Goal: Transaction & Acquisition: Purchase product/service

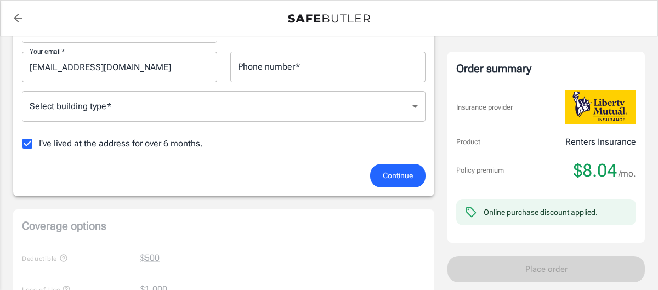
scroll to position [245, 0]
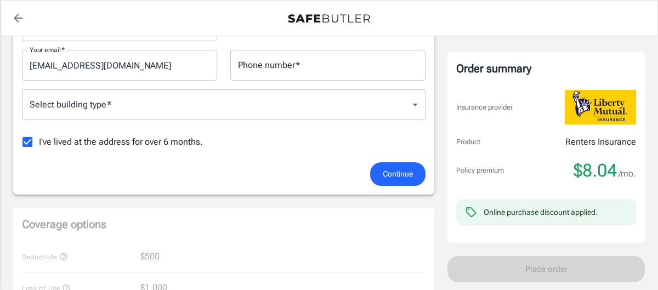
click at [328, 72] on input "Phone number   *" at bounding box center [327, 65] width 195 height 31
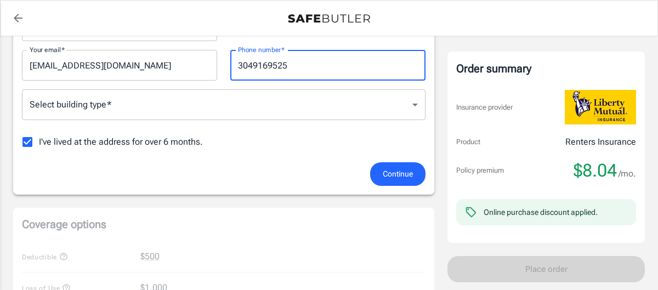
type input "3049169525"
click at [374, 104] on body "Policy premium $ 8.04 /mo Liberty Mutual Renters Insurance [STREET_ADDRESS][PER…" at bounding box center [329, 273] width 658 height 1037
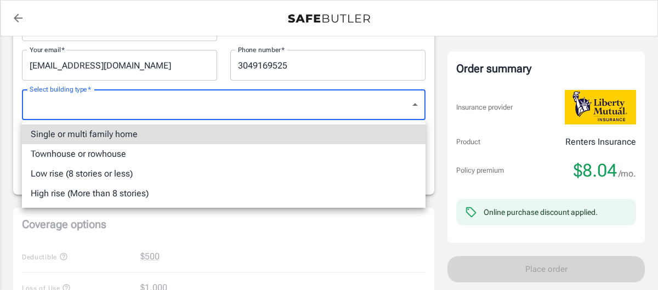
click at [316, 153] on li "Townhouse or rowhouse" at bounding box center [224, 154] width 404 height 20
type input "townhouse"
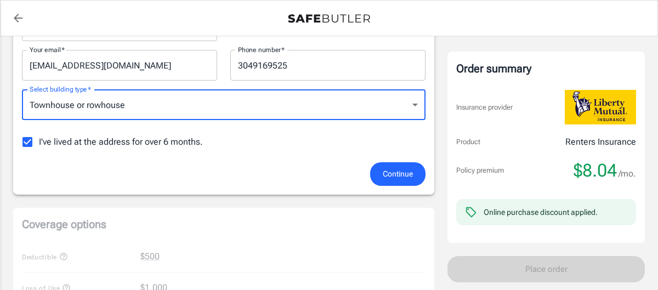
click at [393, 176] on span "Continue" at bounding box center [398, 174] width 30 height 14
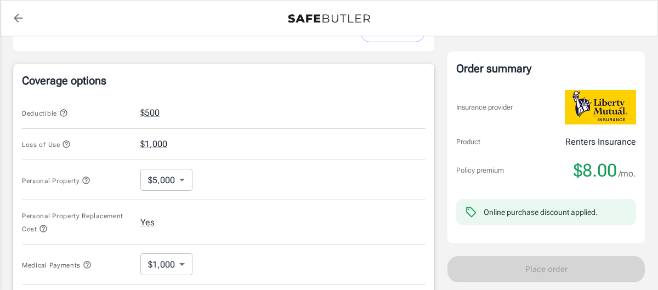
scroll to position [398, 0]
click at [153, 117] on button "$500" at bounding box center [149, 114] width 19 height 13
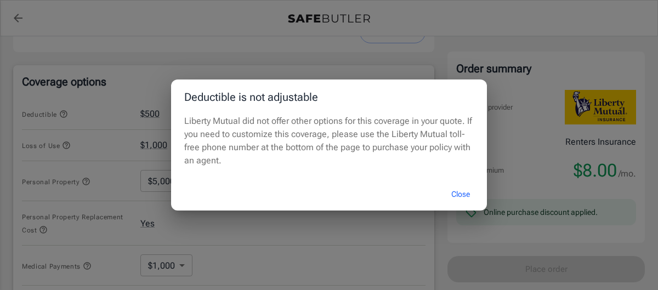
click at [456, 193] on button "Close" at bounding box center [461, 195] width 44 height 24
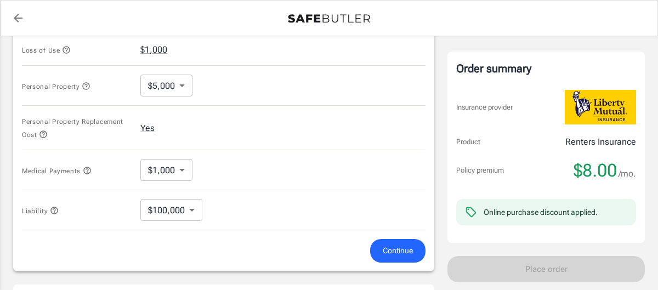
scroll to position [494, 0]
click at [179, 87] on body "Policy premium $ 8.00 /mo Liberty Mutual Renters Insurance [STREET_ADDRESS][PER…" at bounding box center [329, 29] width 658 height 1047
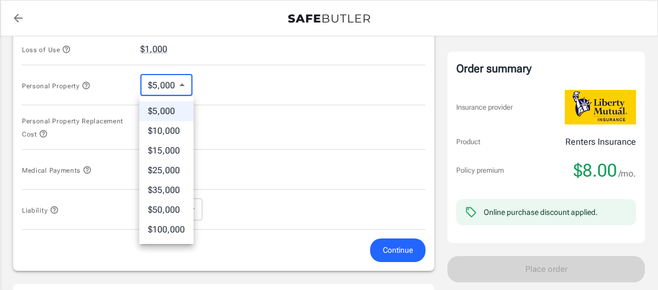
click at [179, 87] on div at bounding box center [329, 145] width 658 height 290
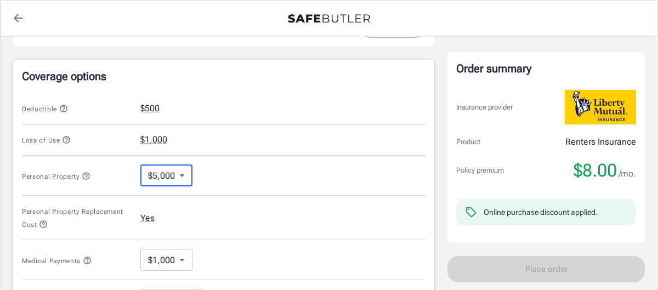
scroll to position [401, 0]
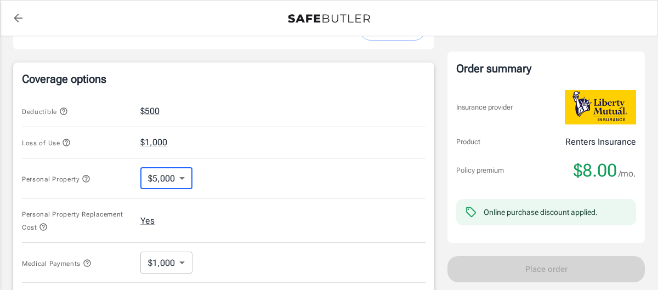
click at [62, 112] on icon "button" at bounding box center [63, 111] width 9 height 9
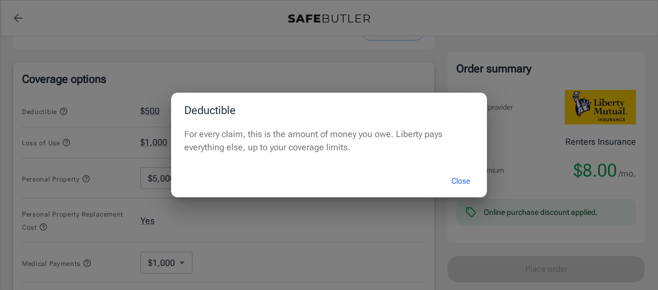
click at [456, 181] on button "Close" at bounding box center [461, 182] width 44 height 24
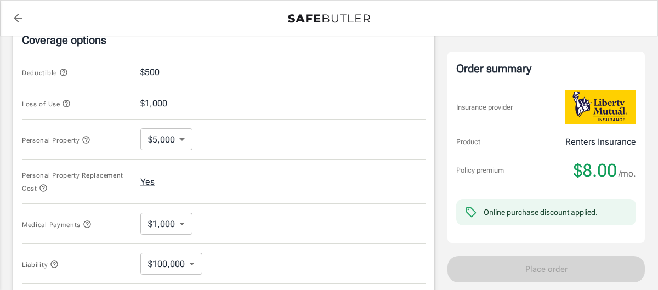
scroll to position [441, 0]
click at [149, 66] on button "$500" at bounding box center [149, 71] width 19 height 13
